Goal: Transaction & Acquisition: Download file/media

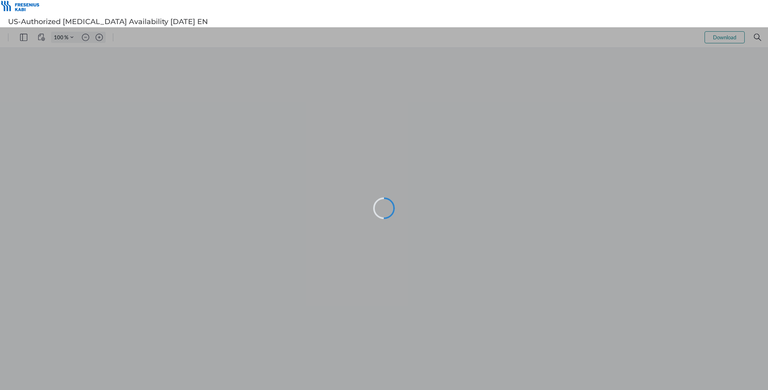
type input "107"
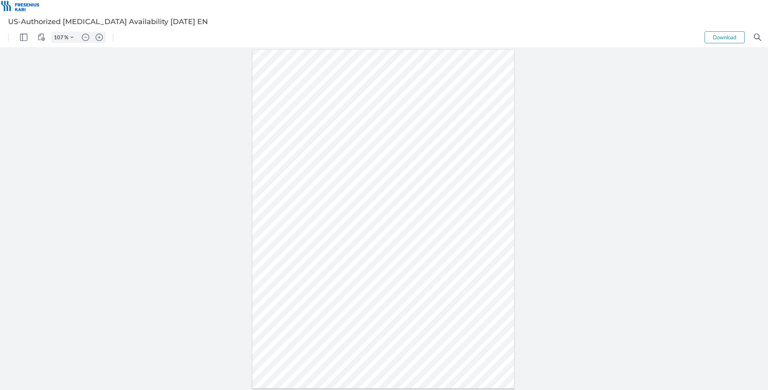
click at [715, 41] on button "Download" at bounding box center [724, 37] width 40 height 12
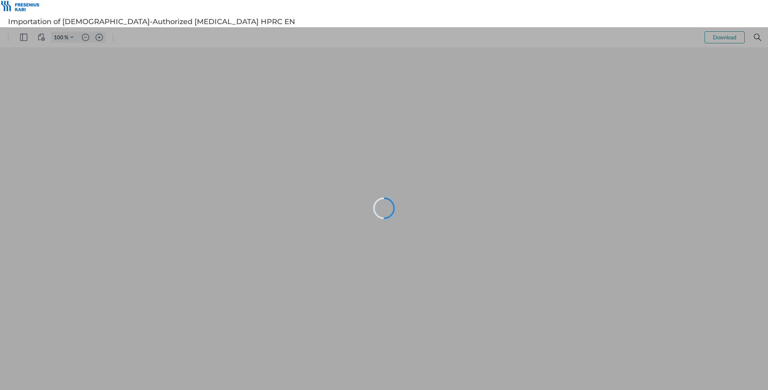
type input "107"
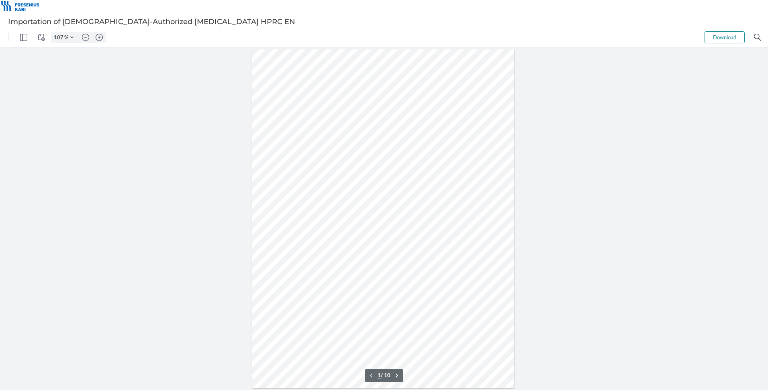
click at [716, 55] on button "Download" at bounding box center [384, 236] width 768 height 363
